Goal: Navigation & Orientation: Go to known website

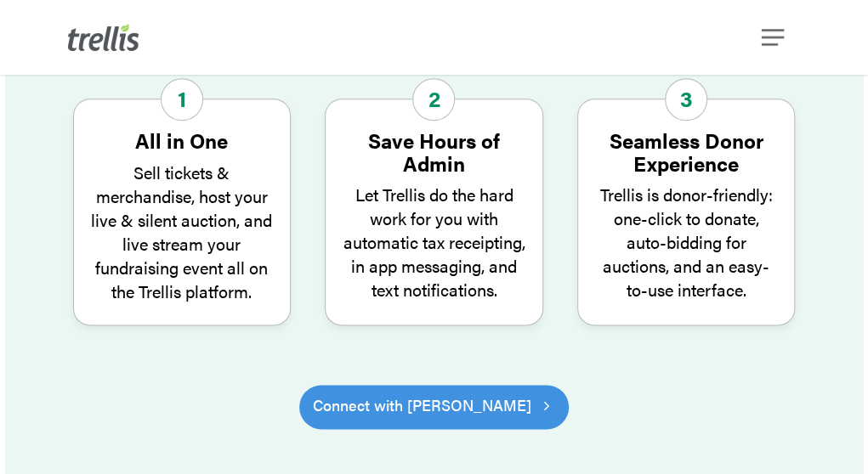
scroll to position [680, 0]
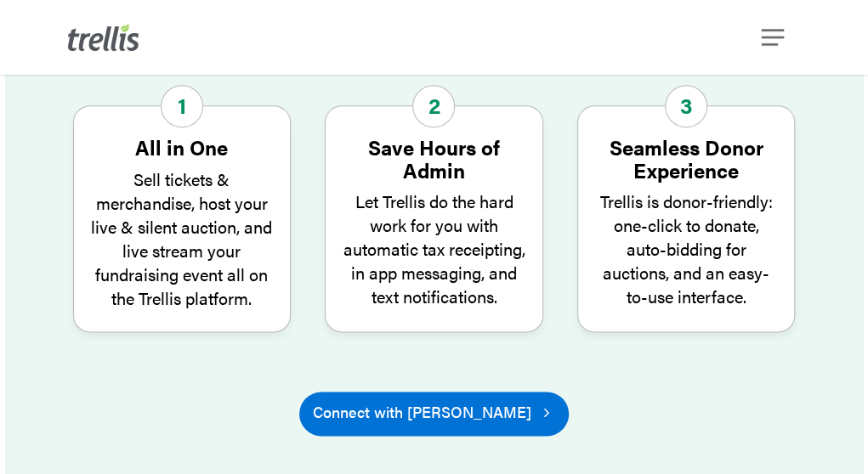
click at [364, 401] on span "Connect with [PERSON_NAME]" at bounding box center [422, 413] width 219 height 24
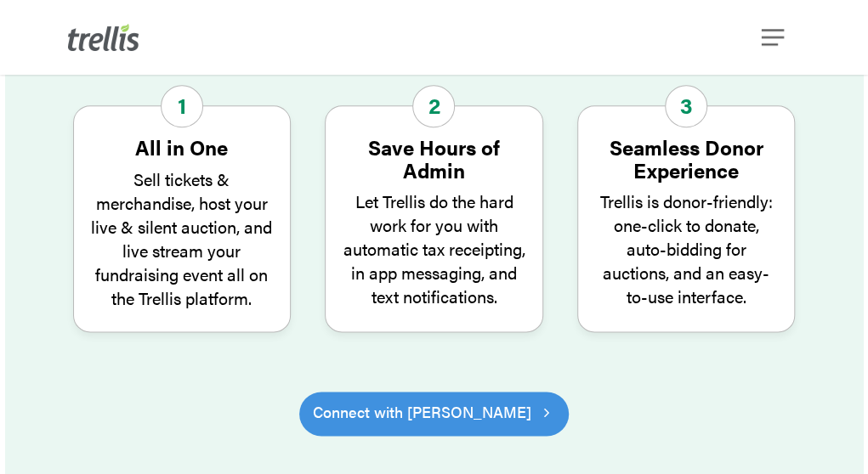
click at [752, 31] on div "Menu Features Success Stories Fundraising Resources Partners Find a Partner Bec…" at bounding box center [473, 37] width 622 height 75
click at [774, 38] on span "Navigation Menu" at bounding box center [772, 37] width 22 height 29
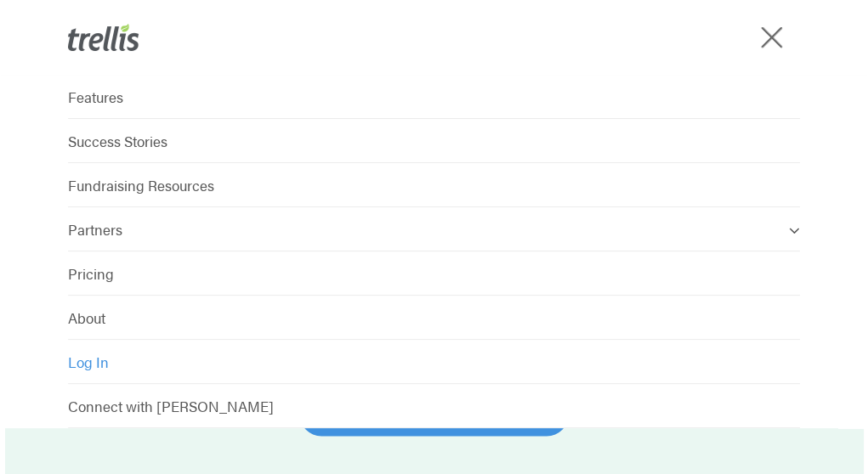
click at [106, 358] on span "Log In" at bounding box center [88, 362] width 41 height 20
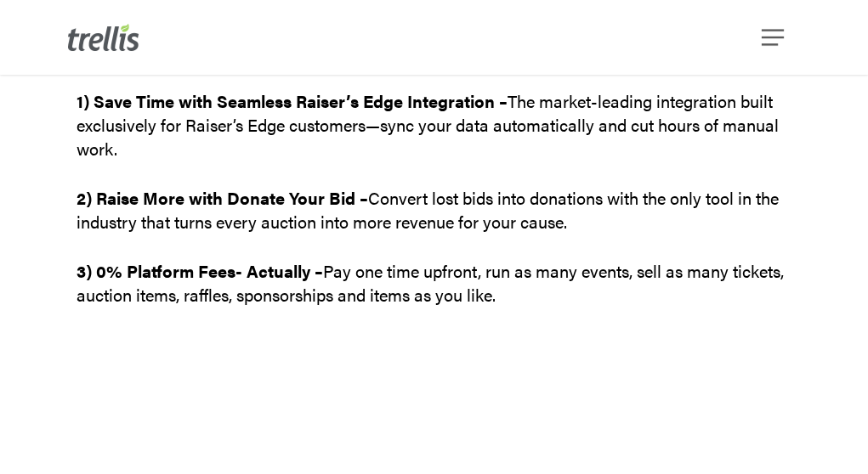
scroll to position [85, 0]
